Goal: Task Accomplishment & Management: Complete application form

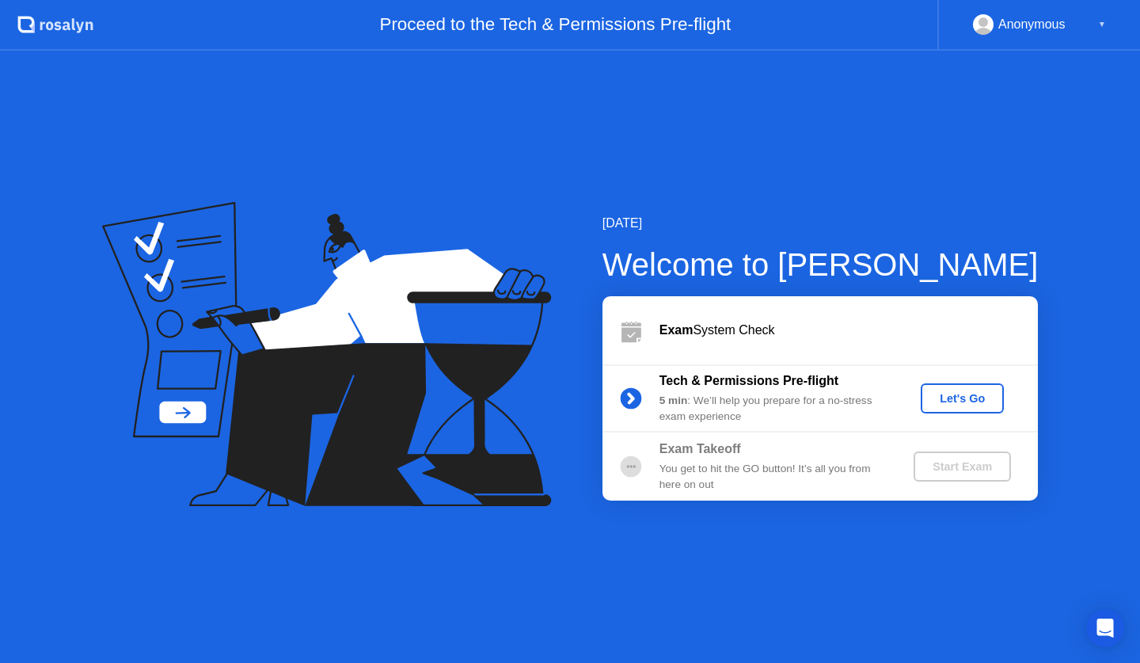
click at [952, 398] on div "Let's Go" at bounding box center [962, 398] width 70 height 13
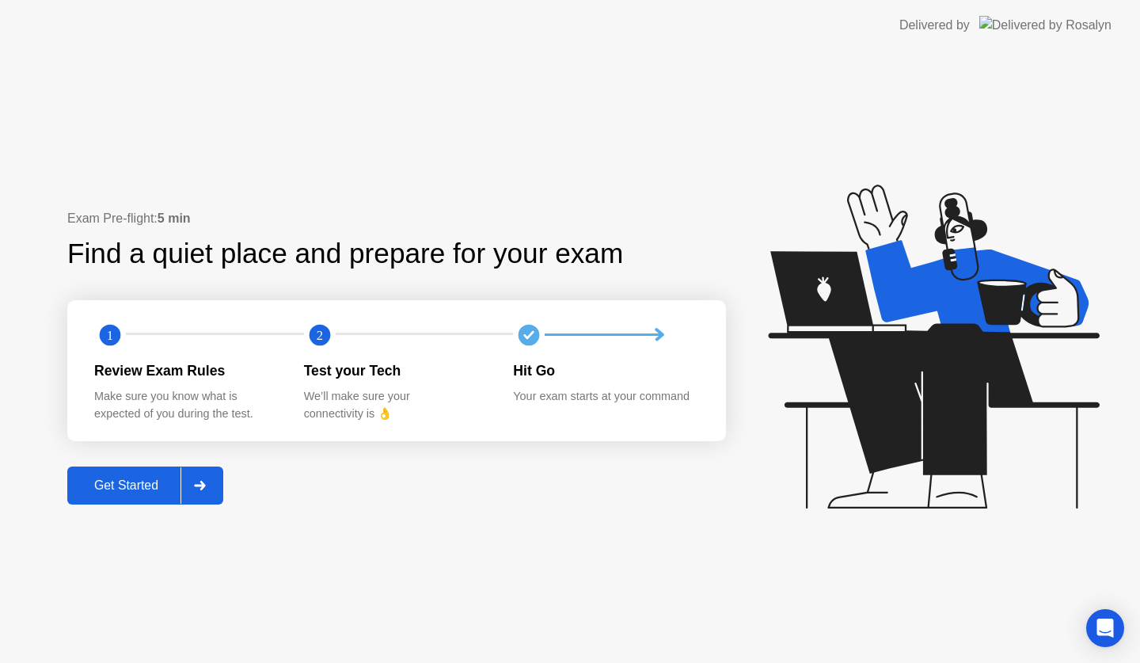
click at [101, 489] on div "Get Started" at bounding box center [126, 485] width 108 height 14
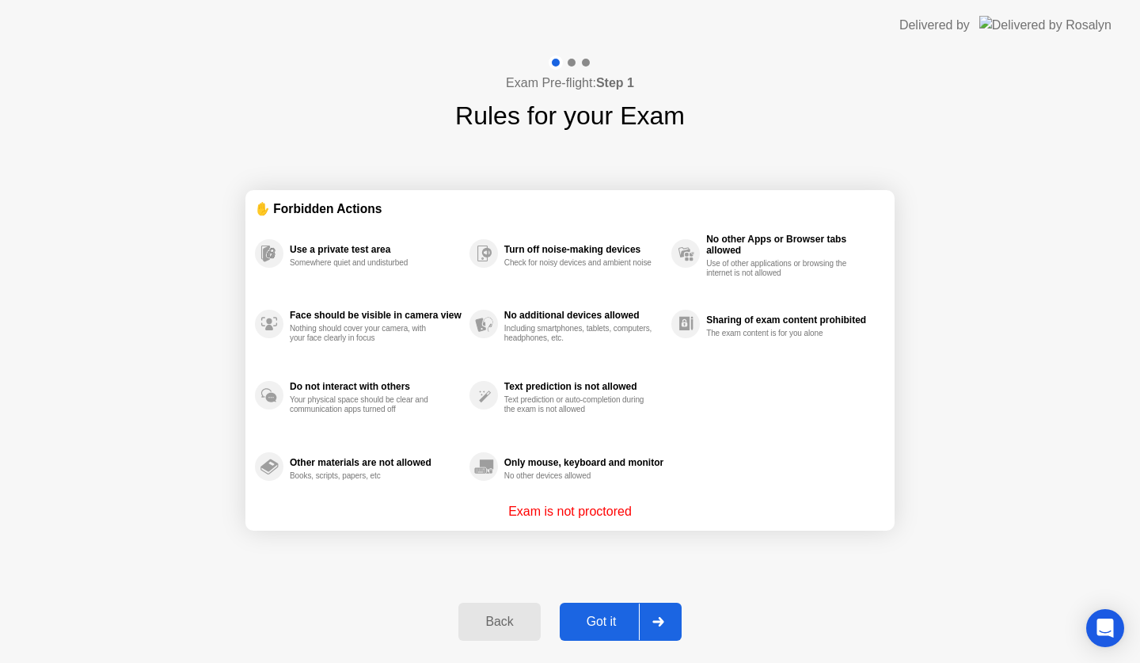
click at [590, 634] on button "Got it" at bounding box center [621, 622] width 122 height 38
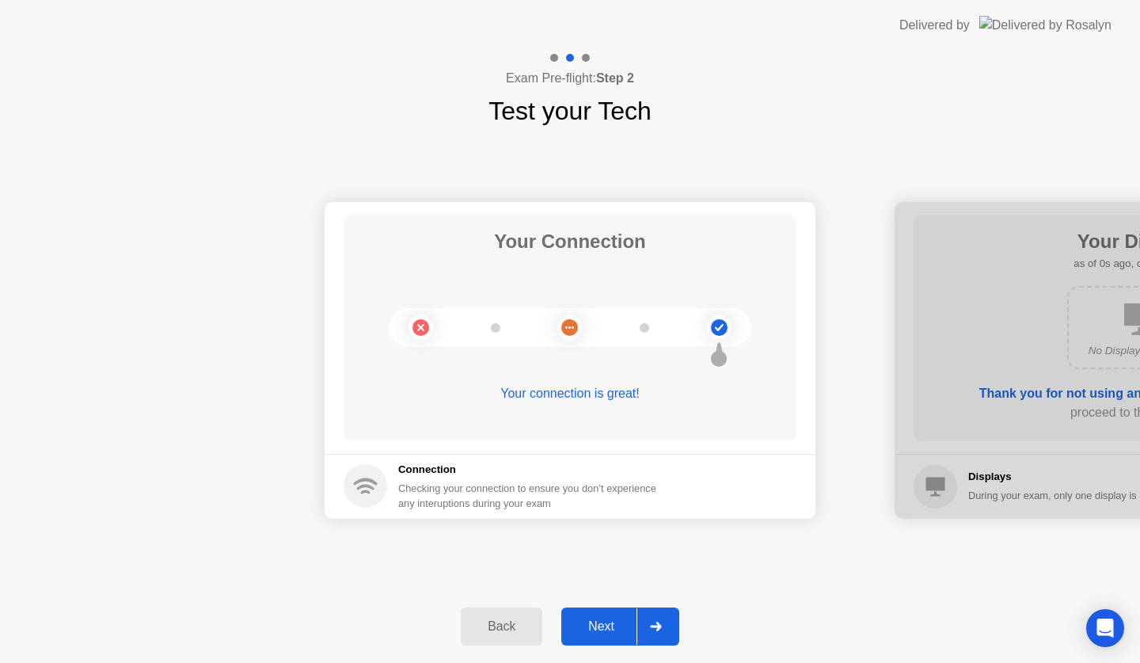
click at [590, 634] on div "Next" at bounding box center [601, 626] width 70 height 14
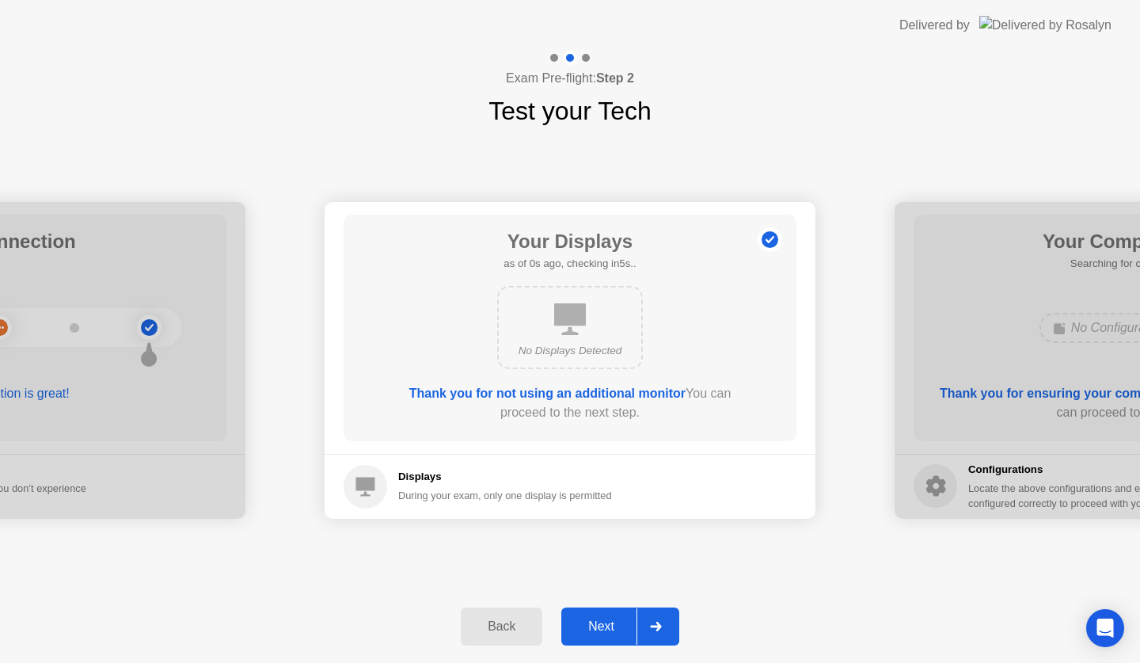
click at [590, 634] on div "Next" at bounding box center [601, 626] width 70 height 14
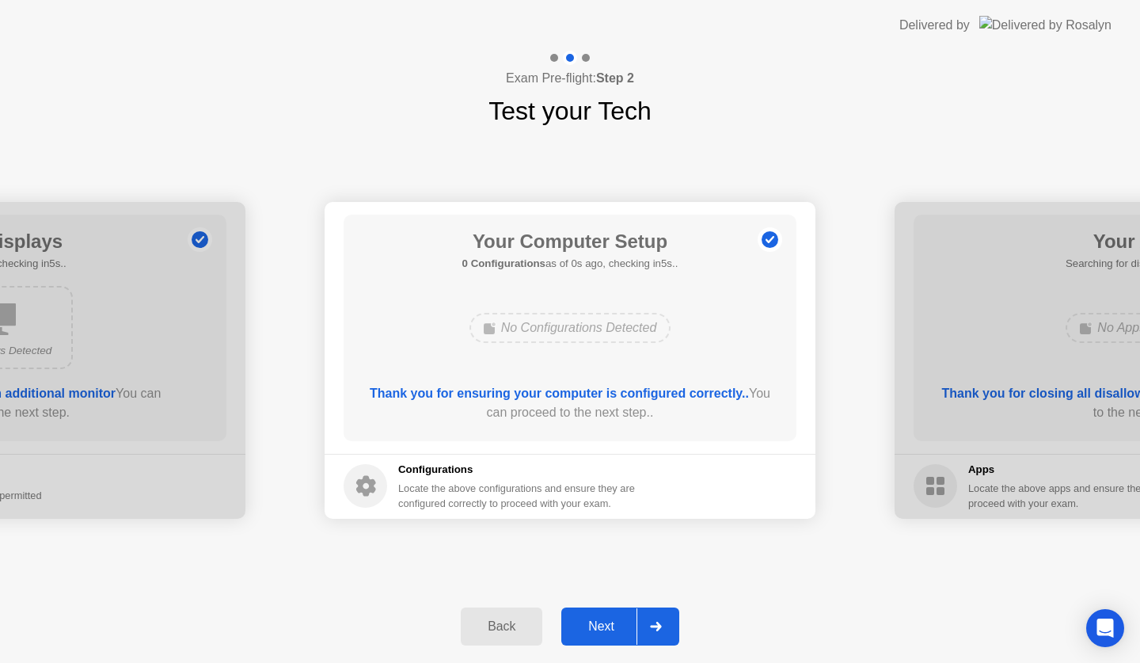
click at [590, 634] on div "Next" at bounding box center [601, 626] width 70 height 14
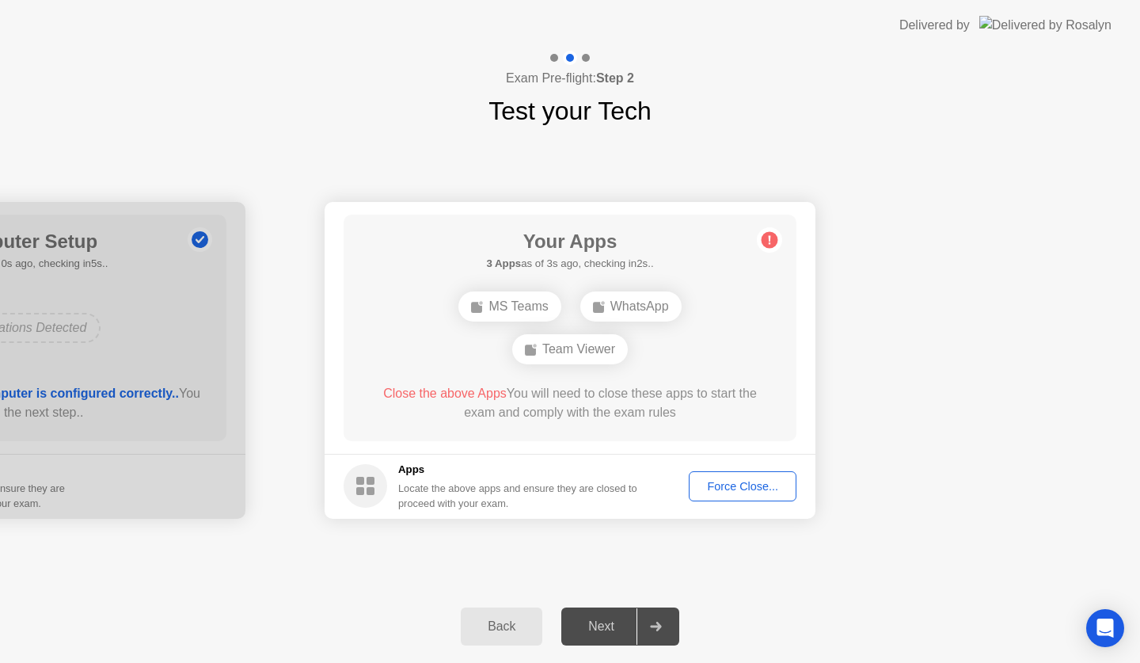
click at [726, 480] on div "Force Close..." at bounding box center [743, 486] width 97 height 13
click at [733, 493] on div "Force Close..." at bounding box center [743, 486] width 97 height 13
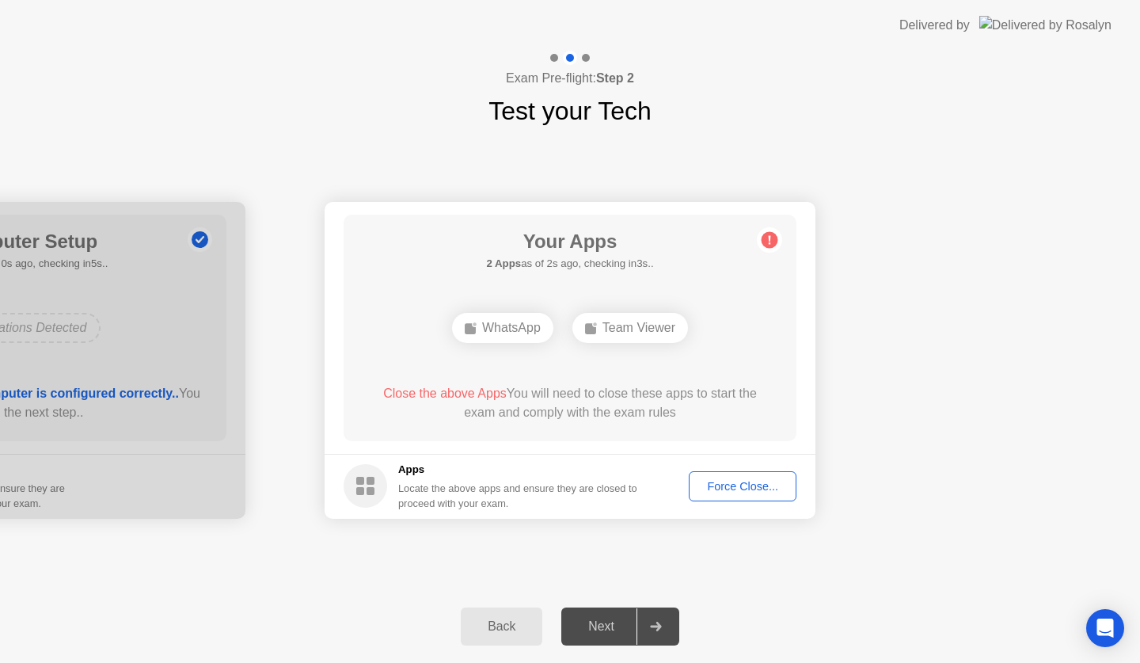
click at [729, 492] on div "Force Close..." at bounding box center [743, 486] width 97 height 13
click at [752, 662] on div at bounding box center [570, 663] width 1140 height 0
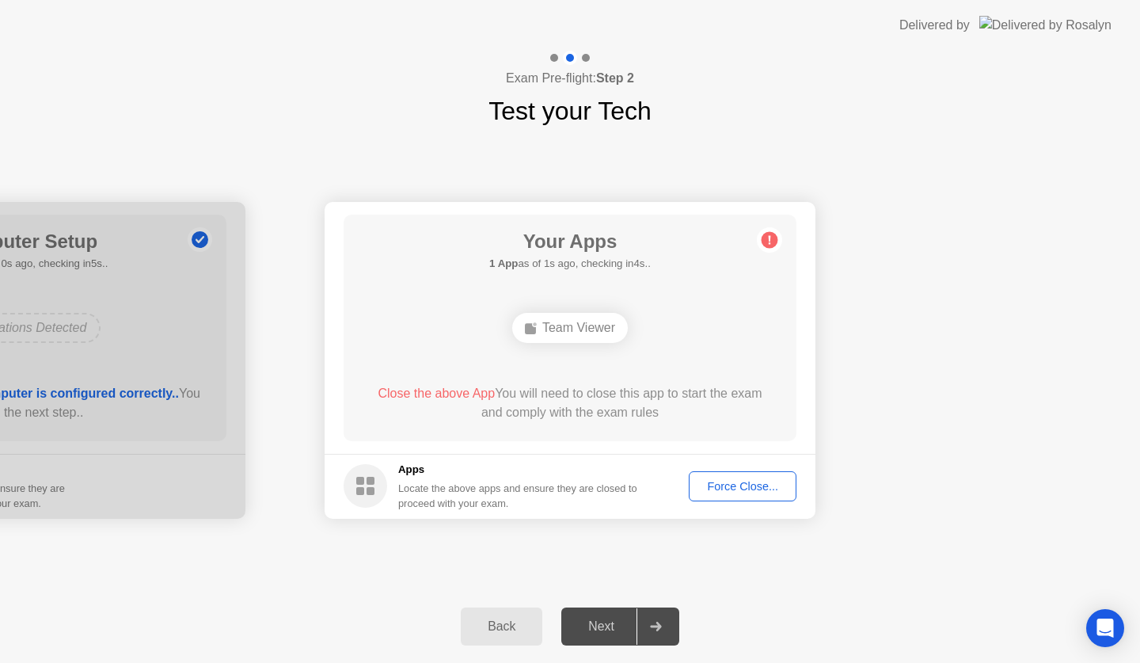
click at [771, 487] on div "Force Close..." at bounding box center [743, 486] width 97 height 13
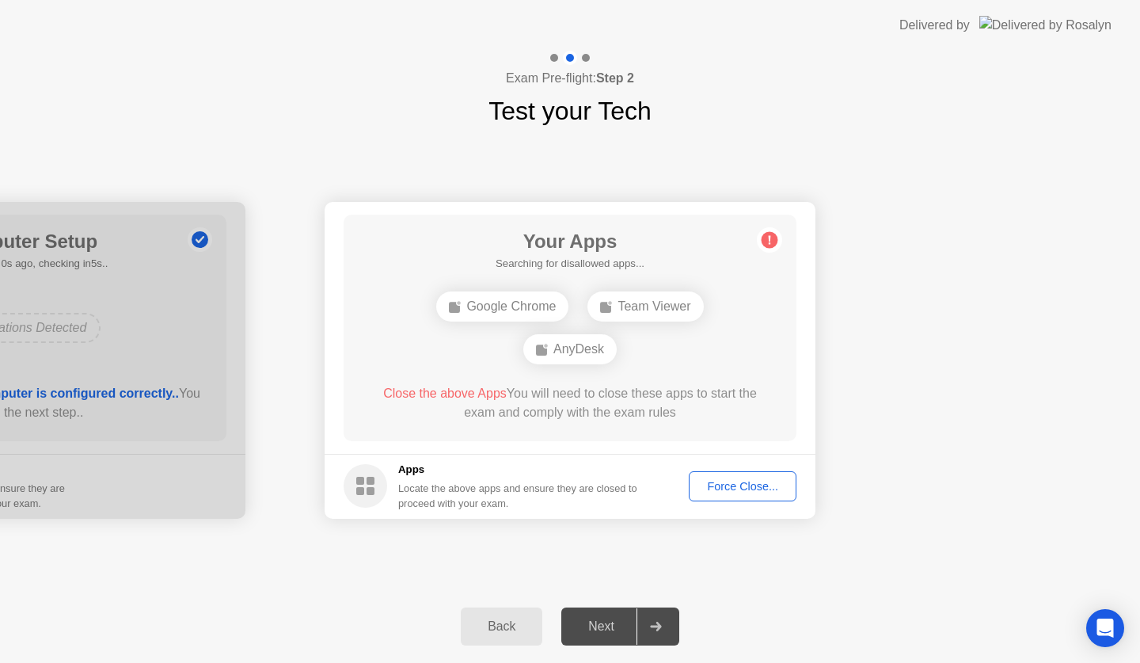
click at [741, 481] on div "Force Close..." at bounding box center [743, 486] width 97 height 13
click at [759, 480] on div "Force Close..." at bounding box center [743, 486] width 97 height 13
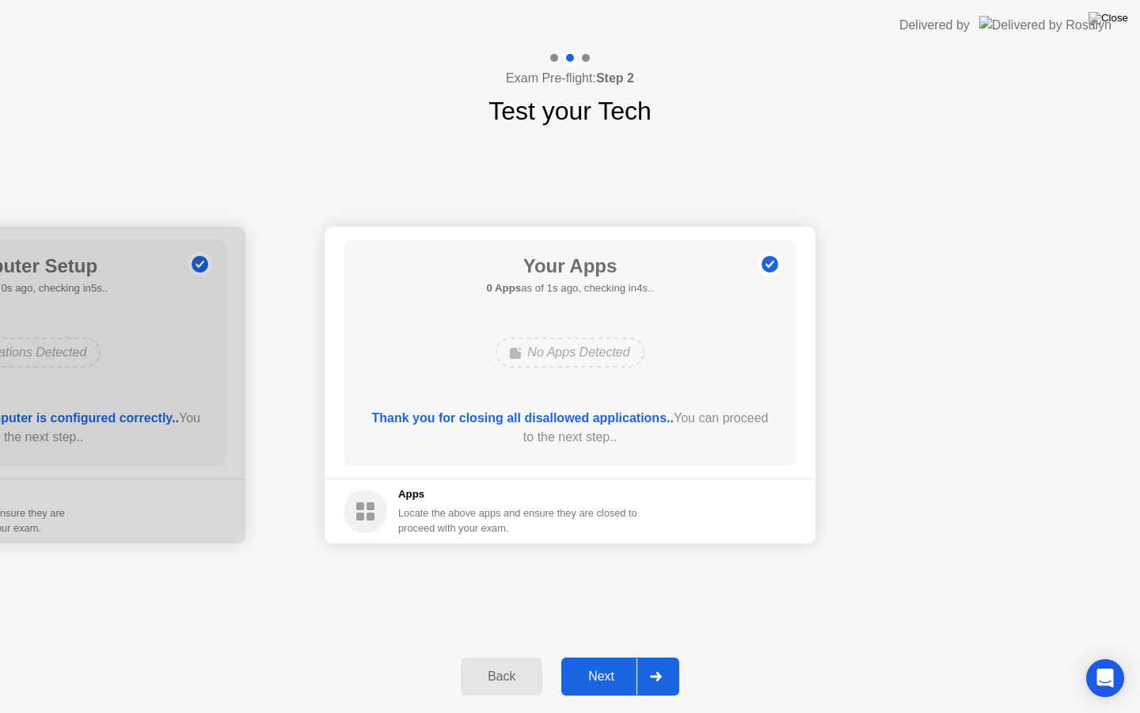
click at [606, 662] on div "Next" at bounding box center [601, 676] width 70 height 14
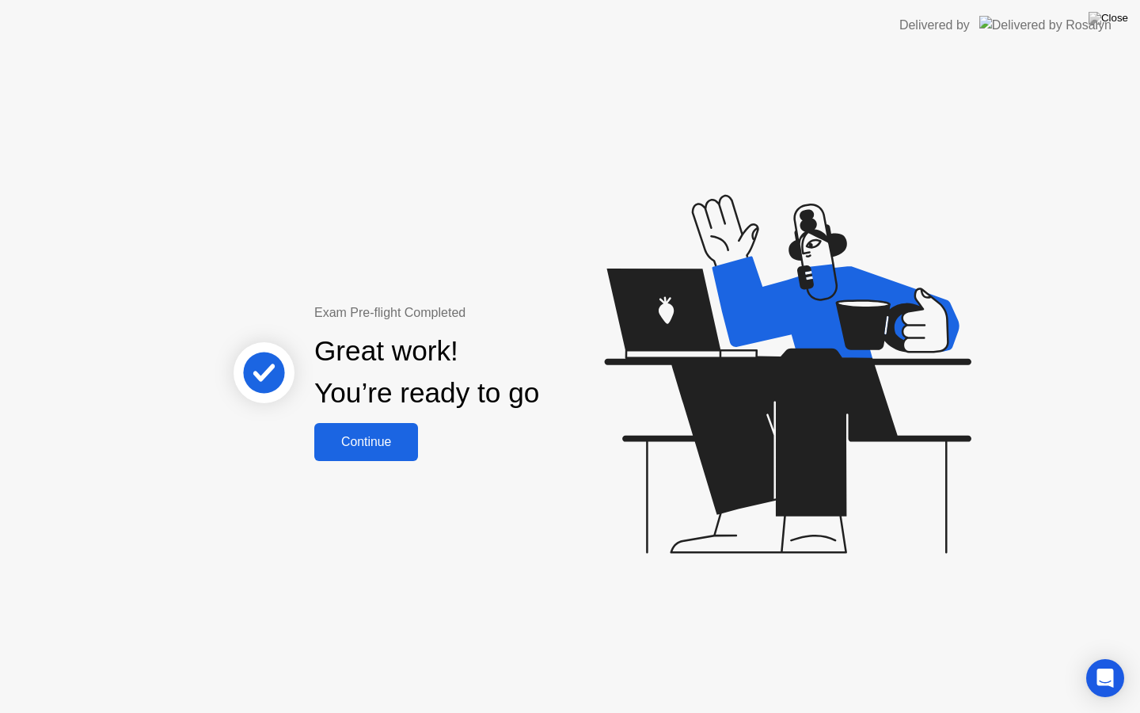
click at [322, 445] on div "Continue" at bounding box center [366, 442] width 94 height 14
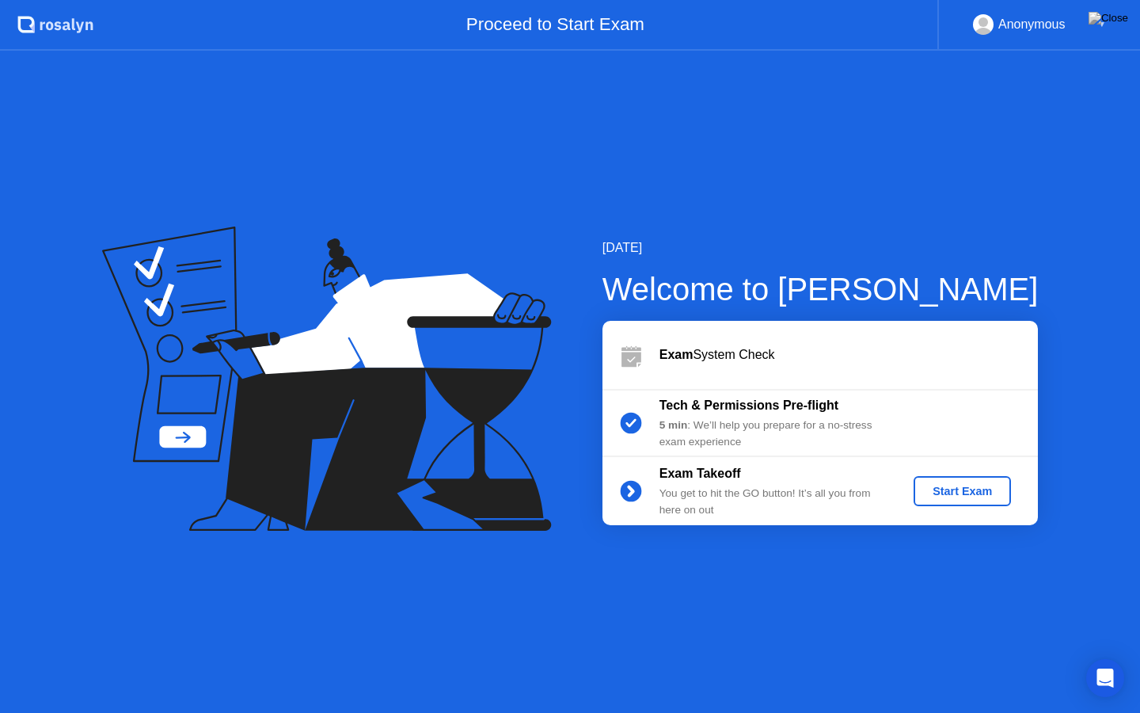
click at [951, 490] on div "Start Exam" at bounding box center [962, 491] width 85 height 13
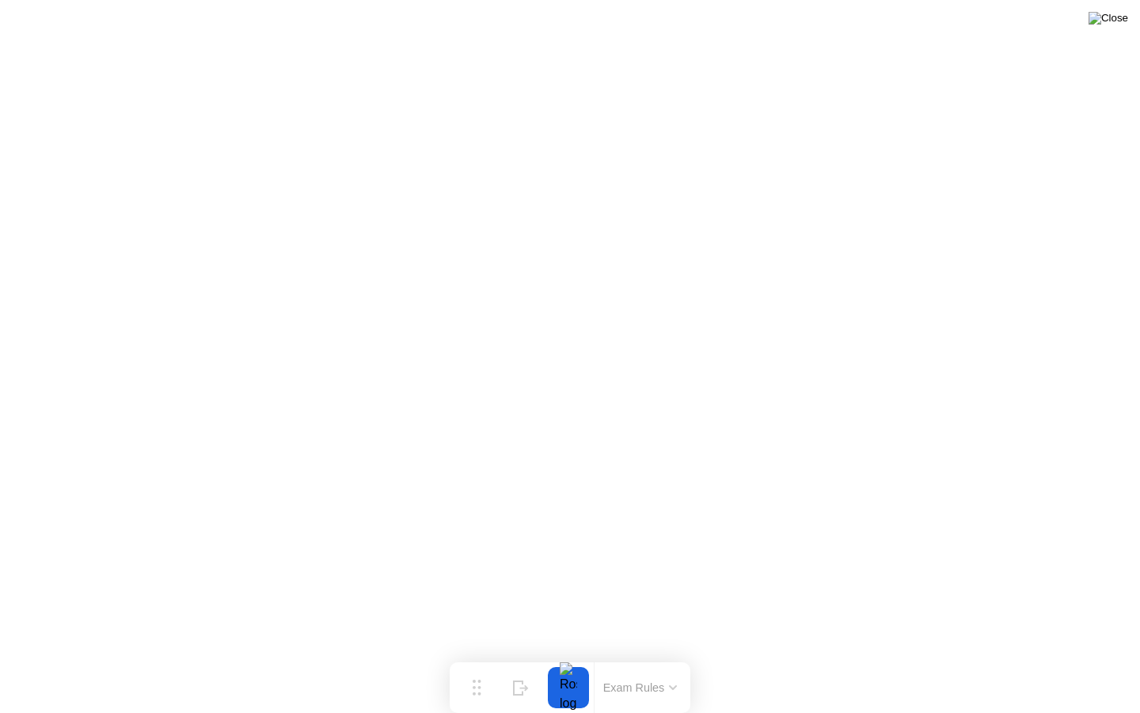
click at [1121, 17] on img at bounding box center [1109, 18] width 40 height 13
click at [873, 662] on div at bounding box center [570, 713] width 1140 height 0
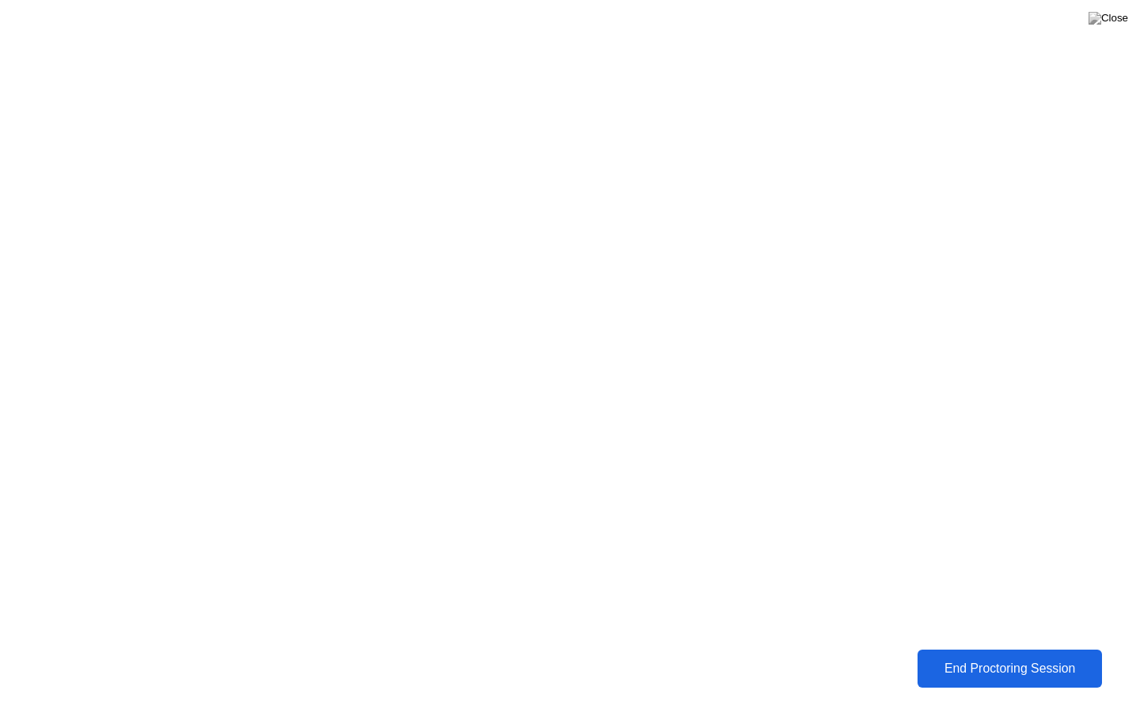
click at [1053, 662] on div "End Proctoring Session" at bounding box center [1010, 668] width 176 height 14
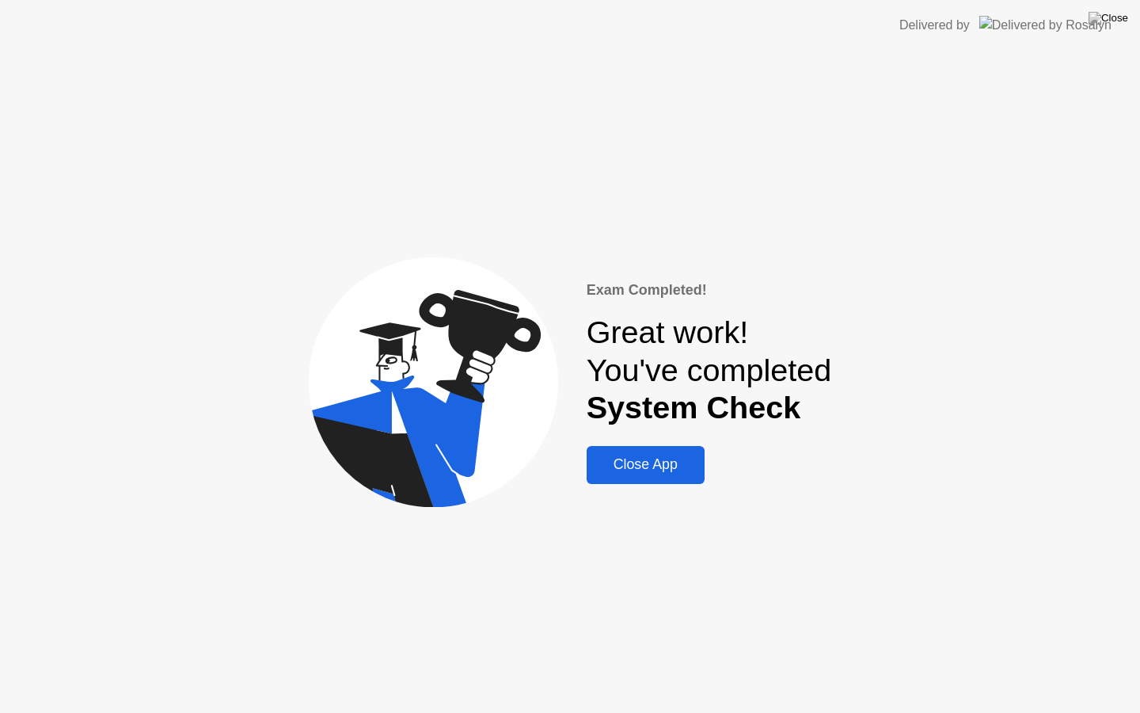
click at [668, 468] on div "Close App" at bounding box center [646, 464] width 108 height 17
